Goal: Find specific page/section: Find specific page/section

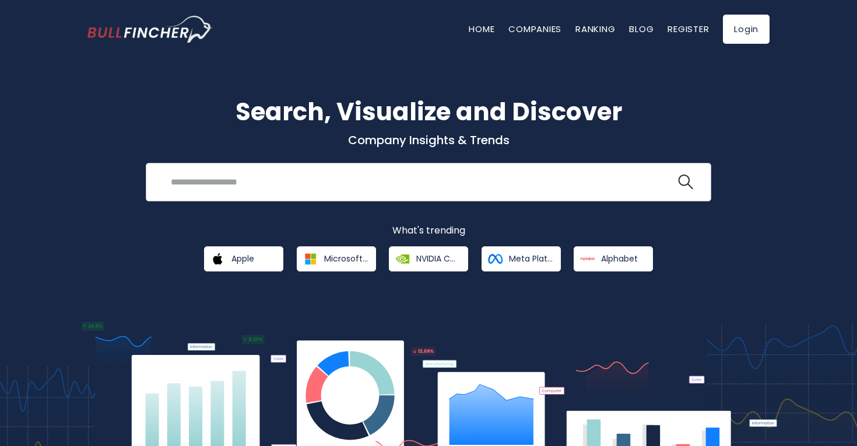
click at [290, 189] on input "search" at bounding box center [420, 182] width 512 height 22
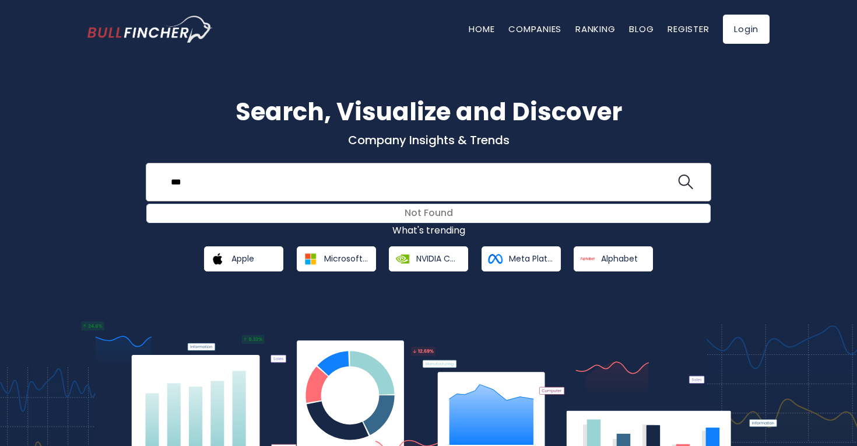
click at [686, 183] on button at bounding box center [685, 181] width 15 height 15
type input "*"
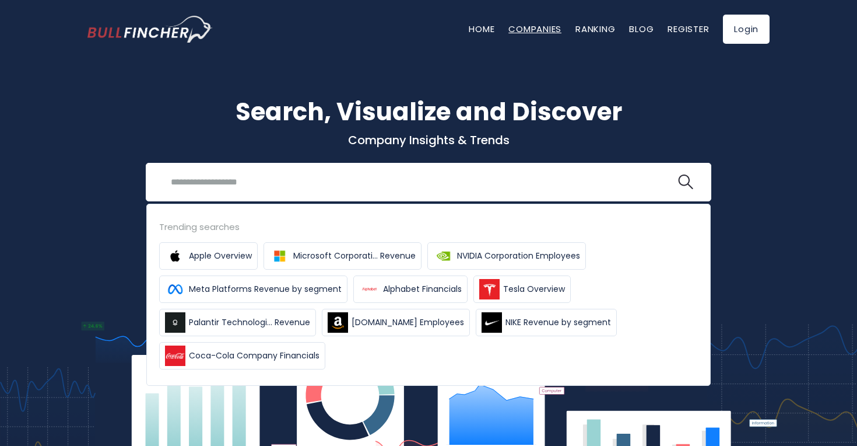
click at [544, 27] on link "Companies" at bounding box center [535, 29] width 53 height 12
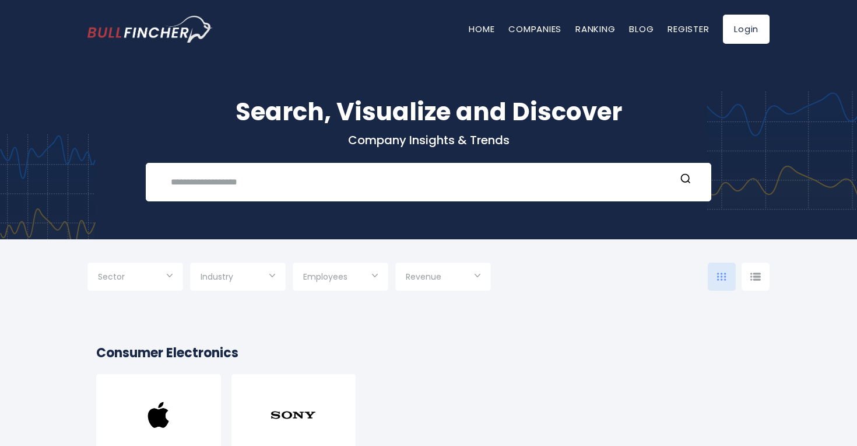
click at [744, 279] on div at bounding box center [756, 276] width 28 height 28
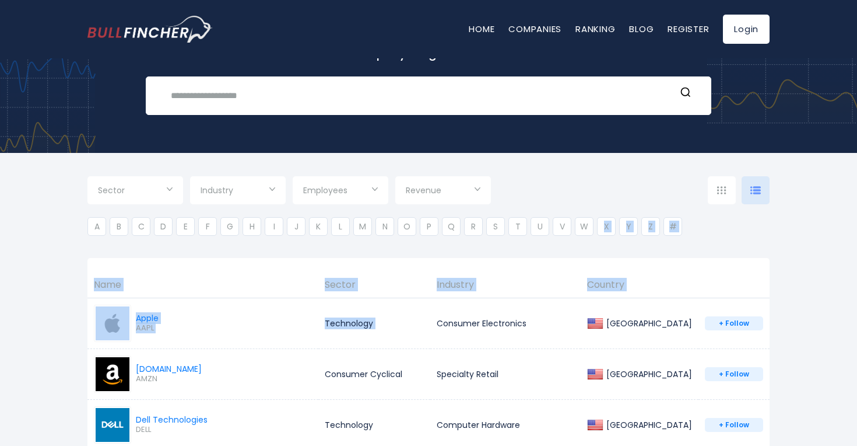
scroll to position [117, 0]
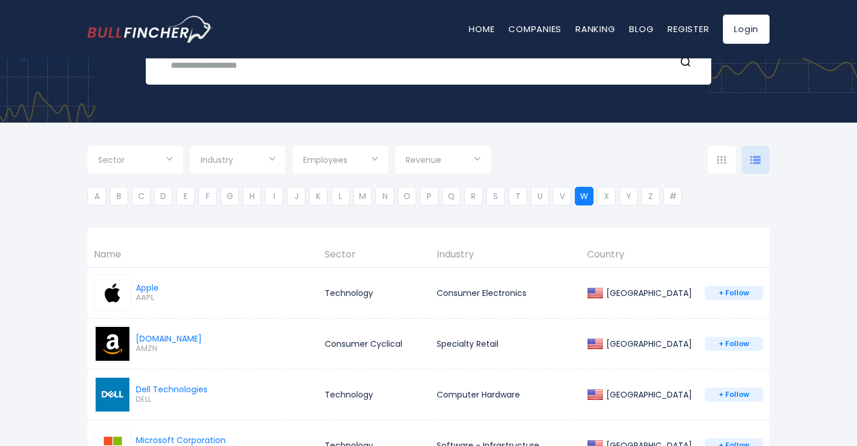
click at [580, 192] on li "W" at bounding box center [584, 196] width 19 height 19
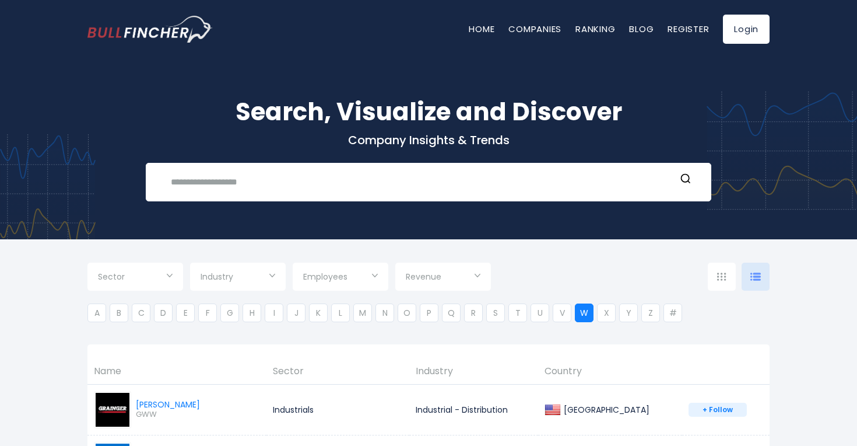
scroll to position [0, 0]
